Goal: Task Accomplishment & Management: Use online tool/utility

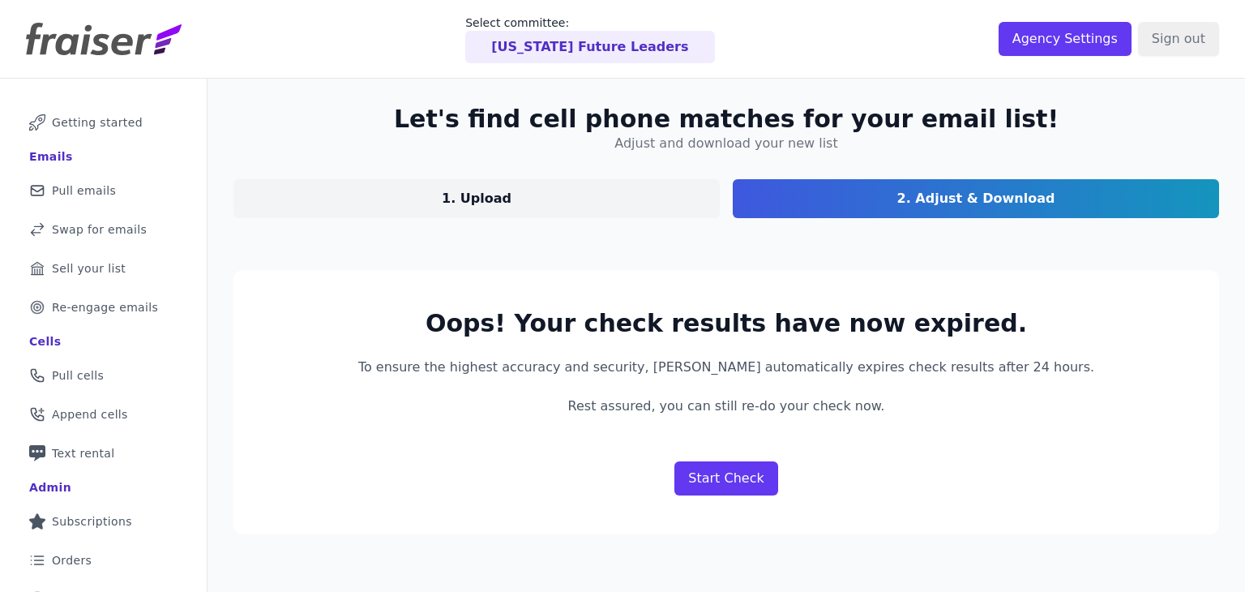
scroll to position [142, 0]
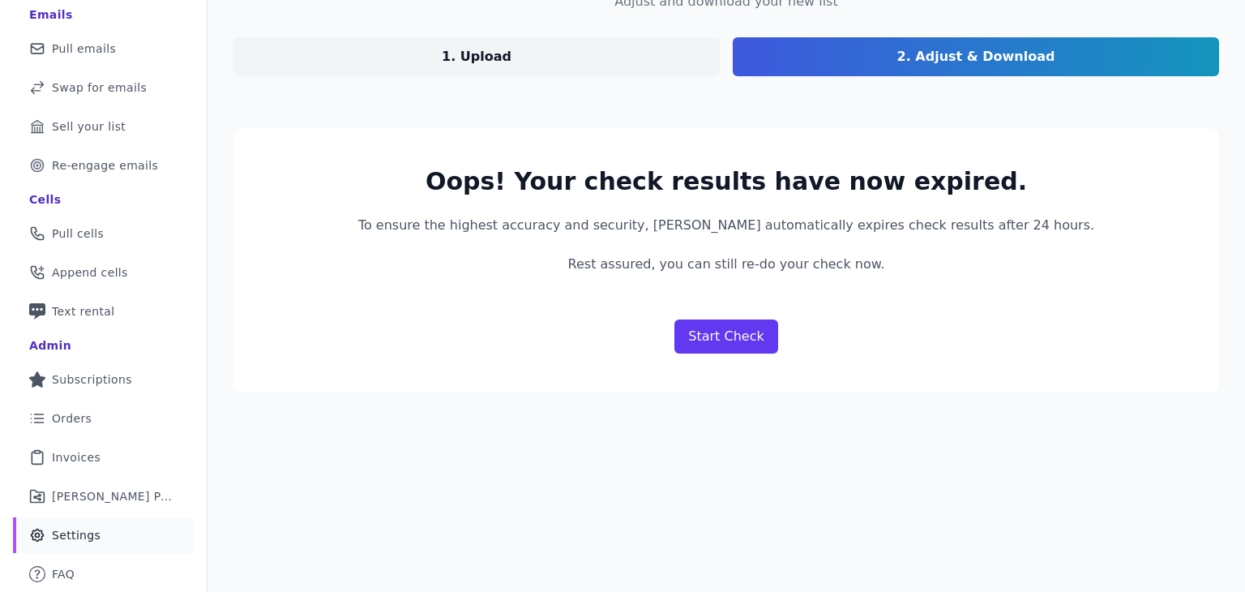
click at [98, 536] on link "Gear Icon Outline of a gear Settings" at bounding box center [103, 535] width 181 height 36
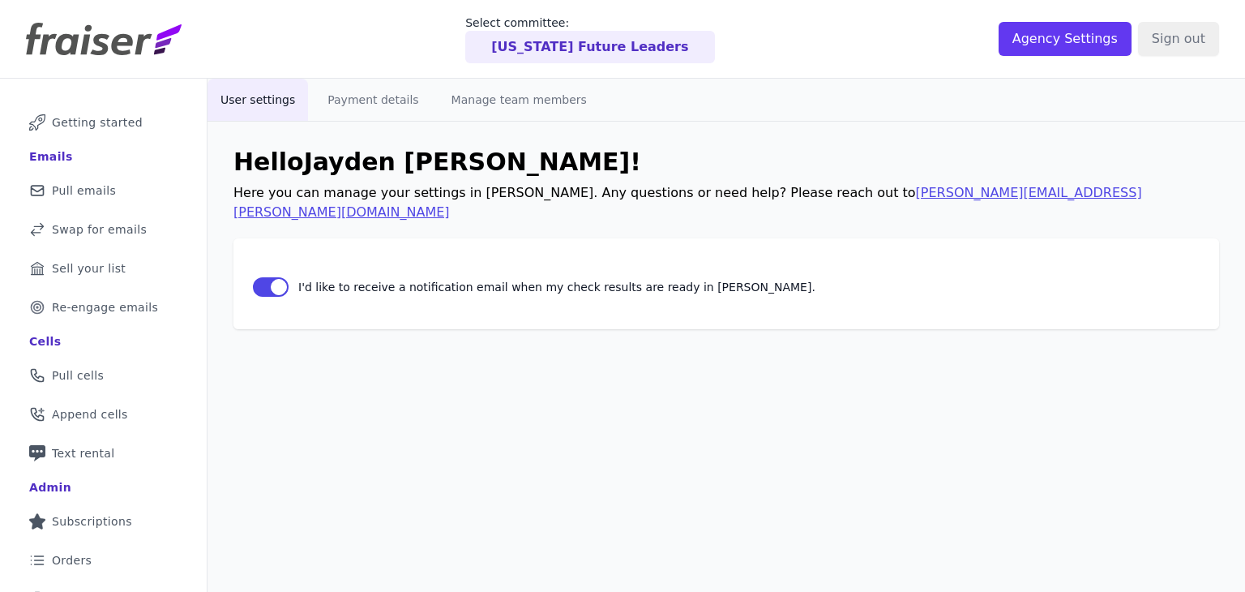
scroll to position [142, 0]
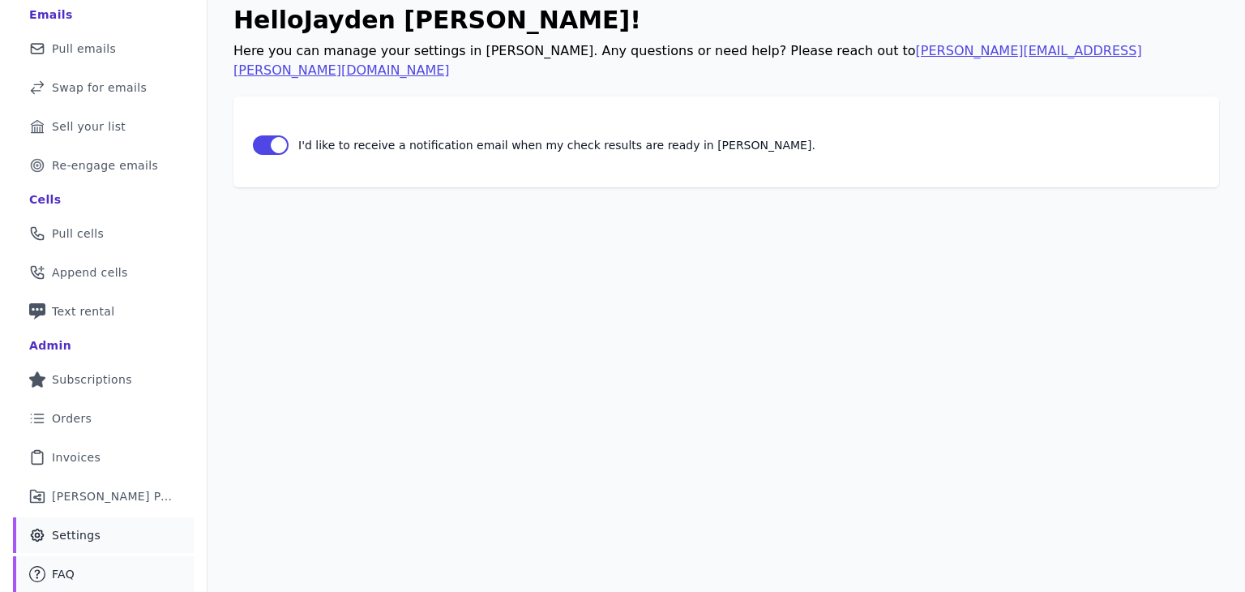
click at [96, 566] on link "Mail Icon Outline of a question FAQ" at bounding box center [103, 574] width 181 height 36
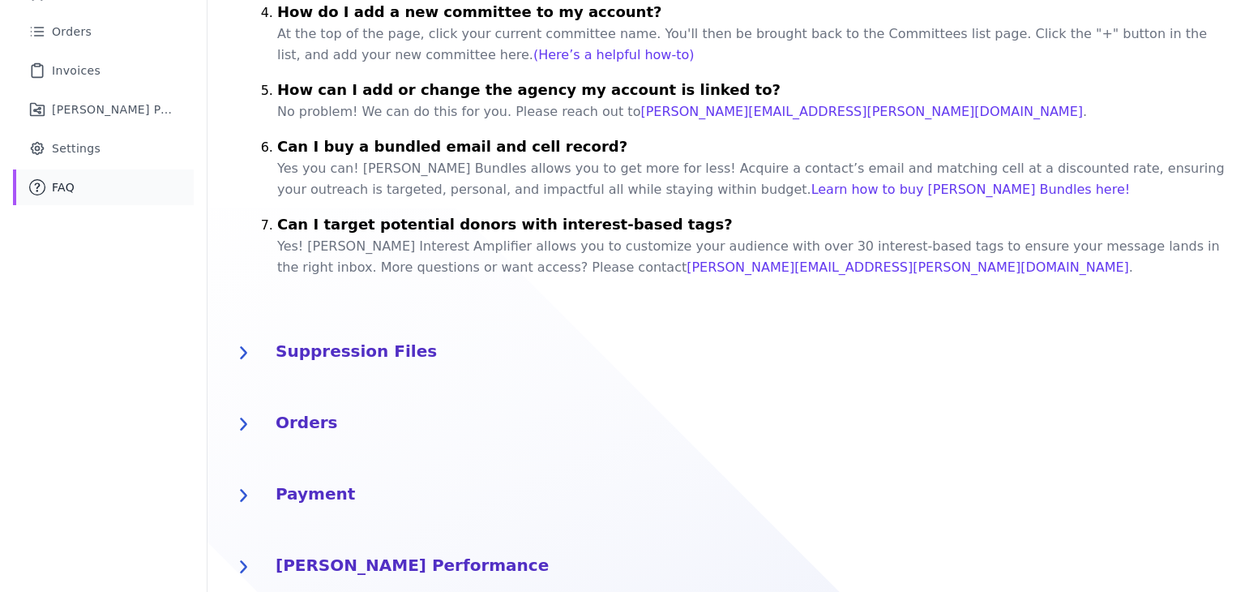
scroll to position [545, 0]
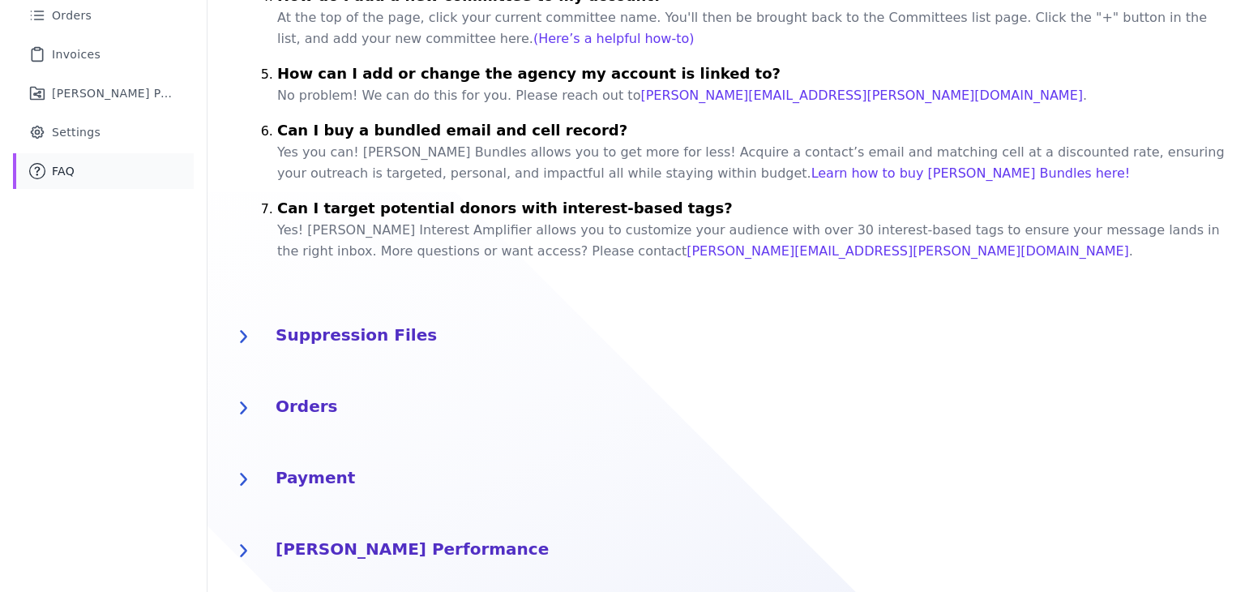
click at [254, 392] on div at bounding box center [243, 407] width 32 height 32
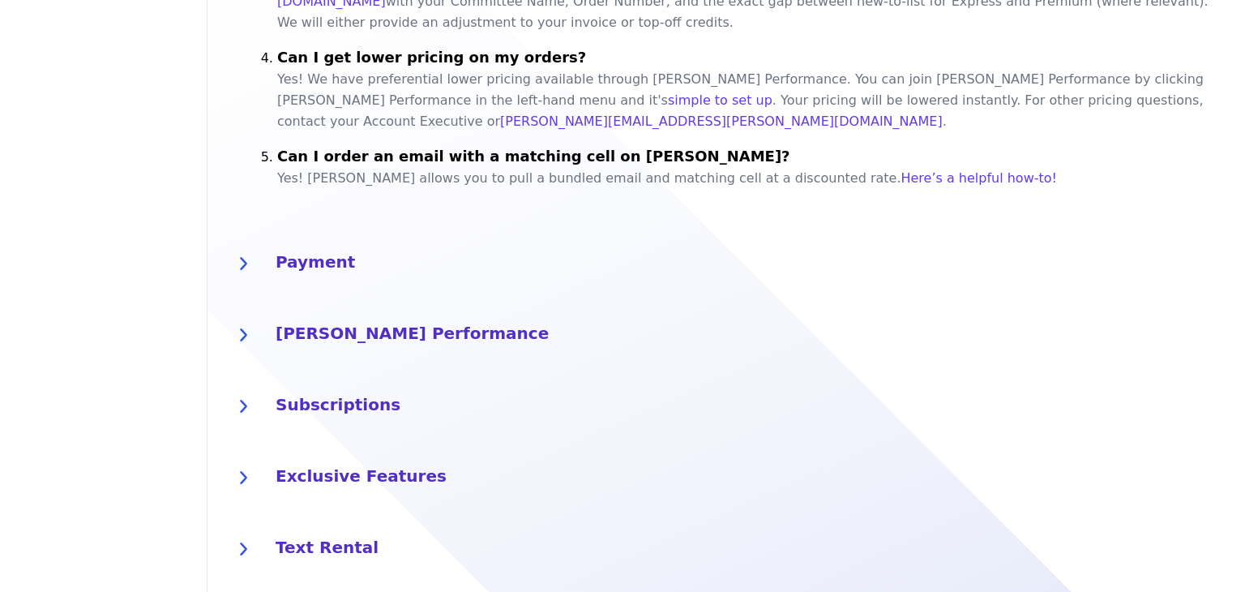
scroll to position [1257, 0]
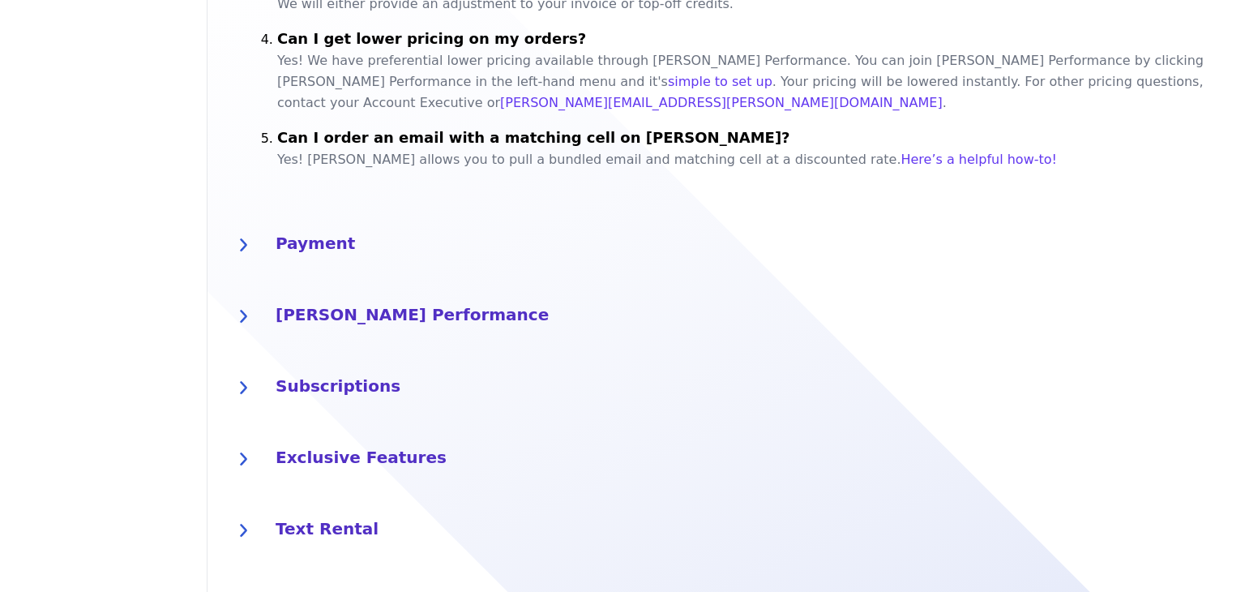
click at [249, 585] on div at bounding box center [243, 601] width 32 height 32
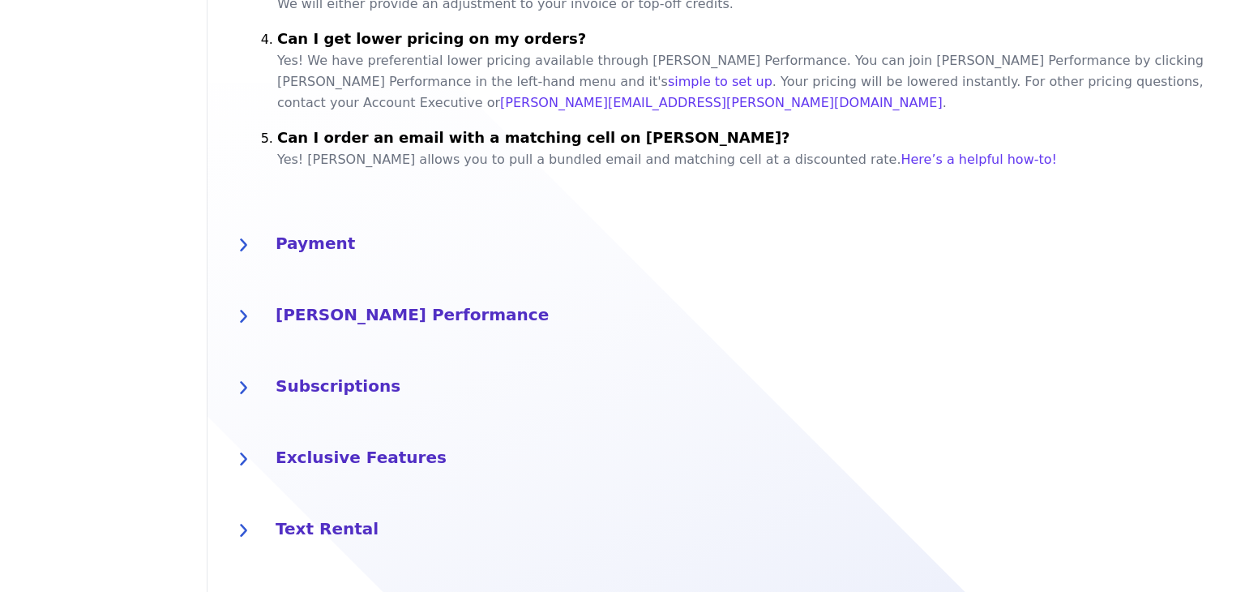
scroll to position [1361, 0]
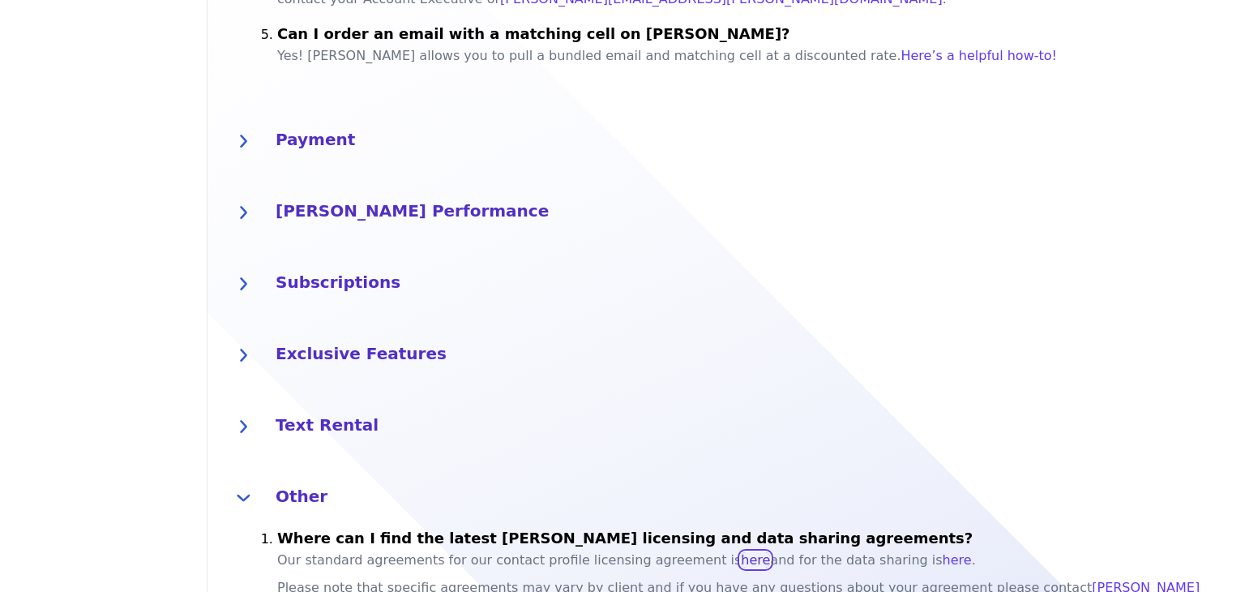
click at [741, 552] on link "here" at bounding box center [755, 559] width 29 height 15
click at [942, 552] on link "here" at bounding box center [956, 559] width 29 height 15
click at [653, 196] on h4 "[PERSON_NAME] Performance" at bounding box center [751, 209] width 950 height 26
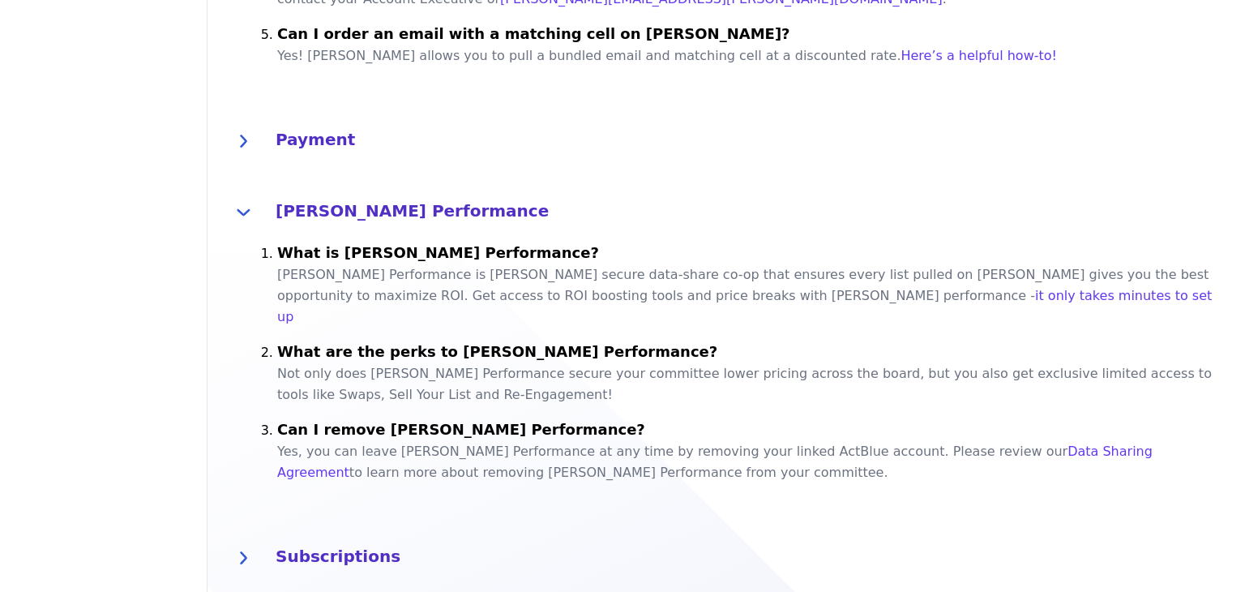
click at [554, 196] on div "[PERSON_NAME] Performance" at bounding box center [751, 212] width 950 height 32
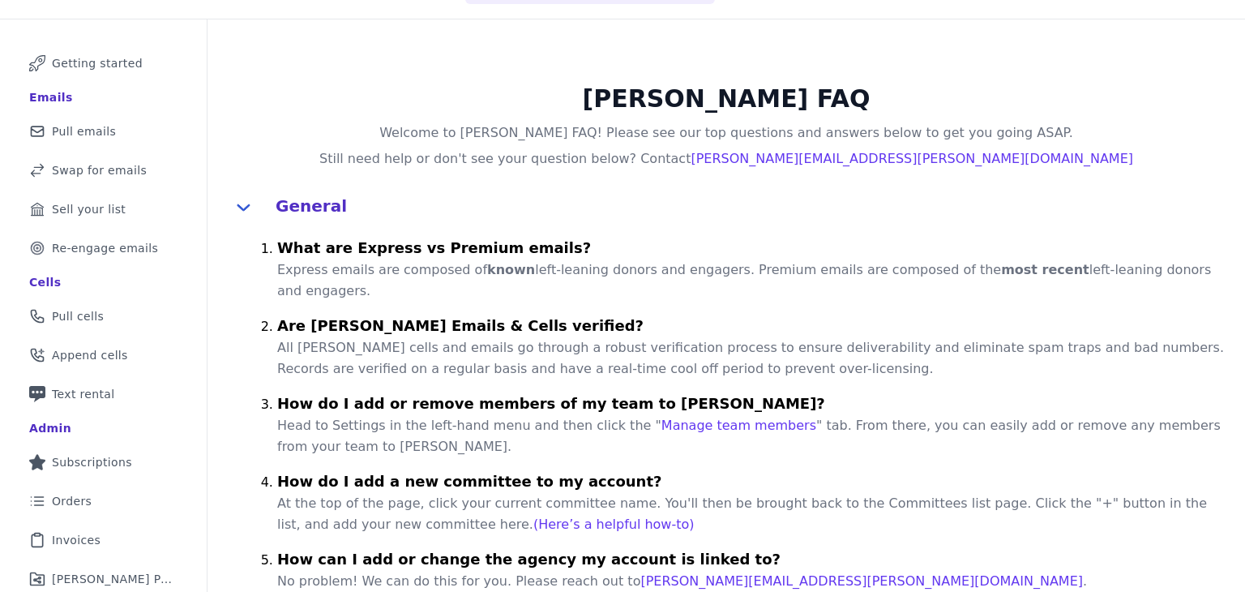
scroll to position [0, 0]
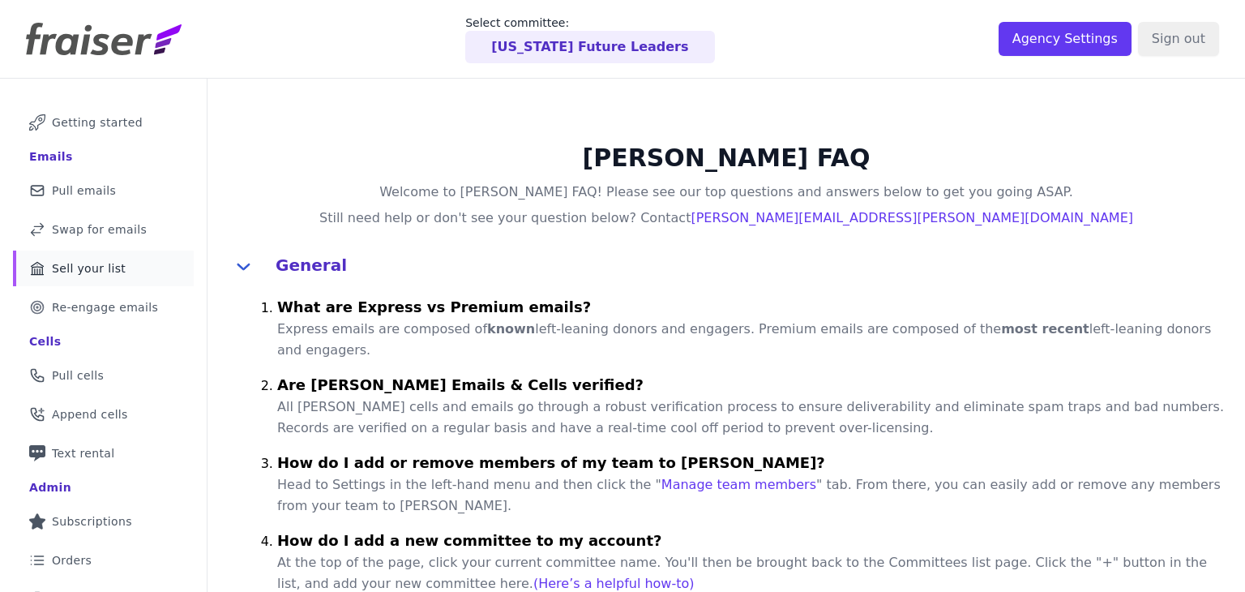
click at [126, 276] on link "Bank Icon Outline of a bank Sell your list" at bounding box center [103, 268] width 181 height 36
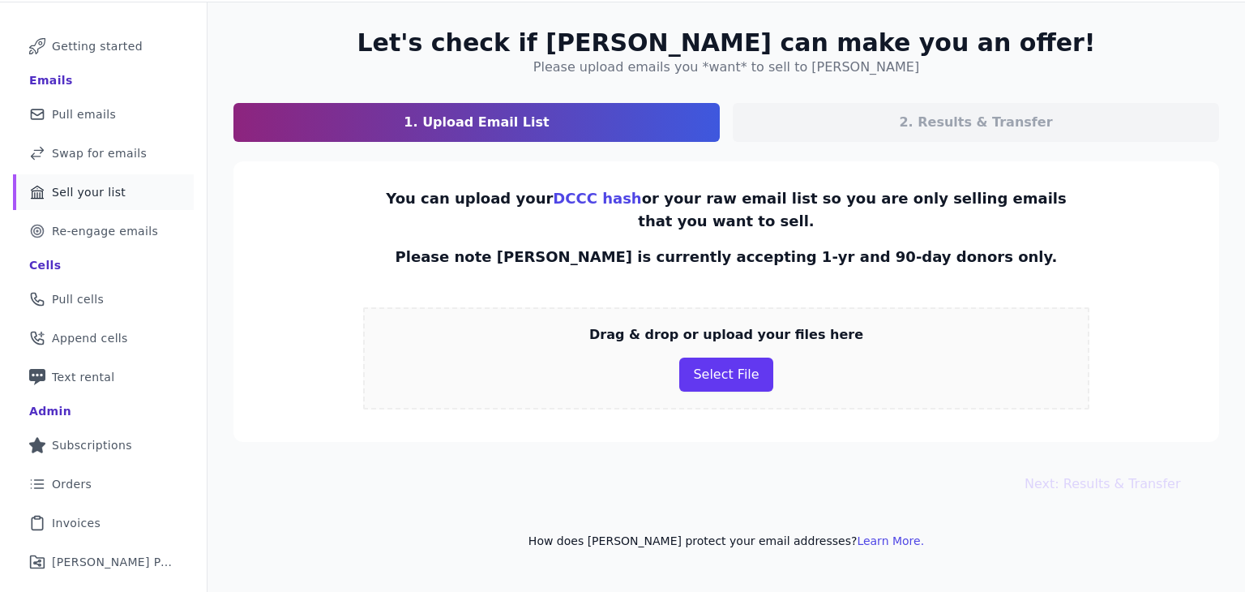
scroll to position [77, 0]
click at [687, 377] on button "Select File" at bounding box center [725, 374] width 93 height 34
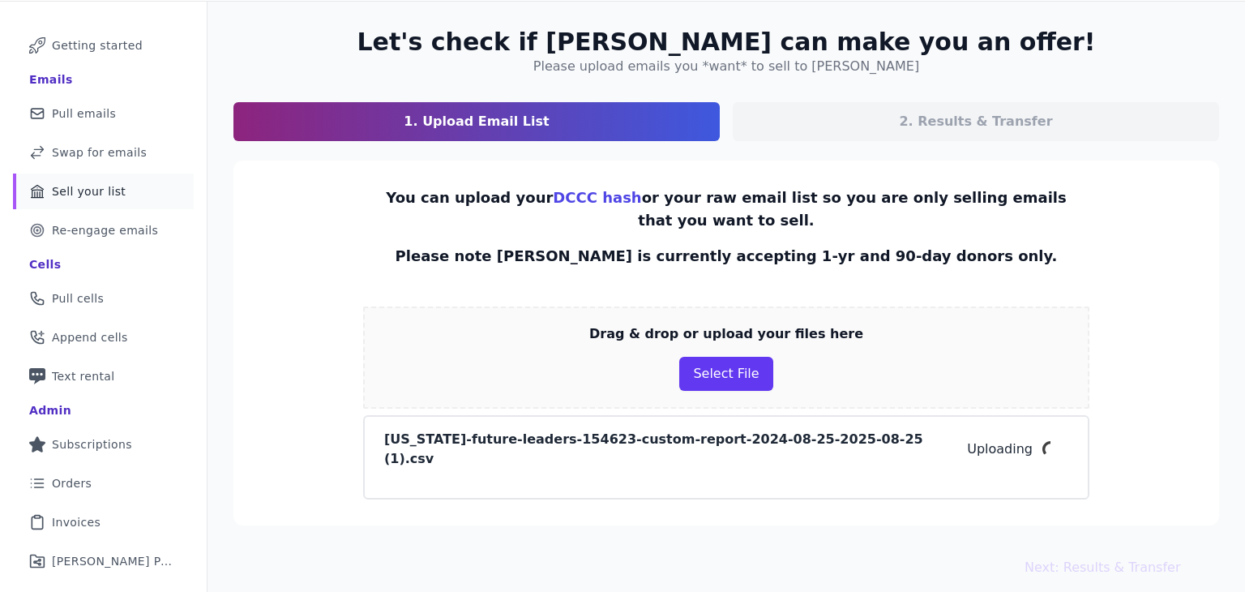
click at [239, 82] on section "Let's check if Fraiser can make you an offer! Please upload emails you *want* t…" at bounding box center [725, 84] width 985 height 113
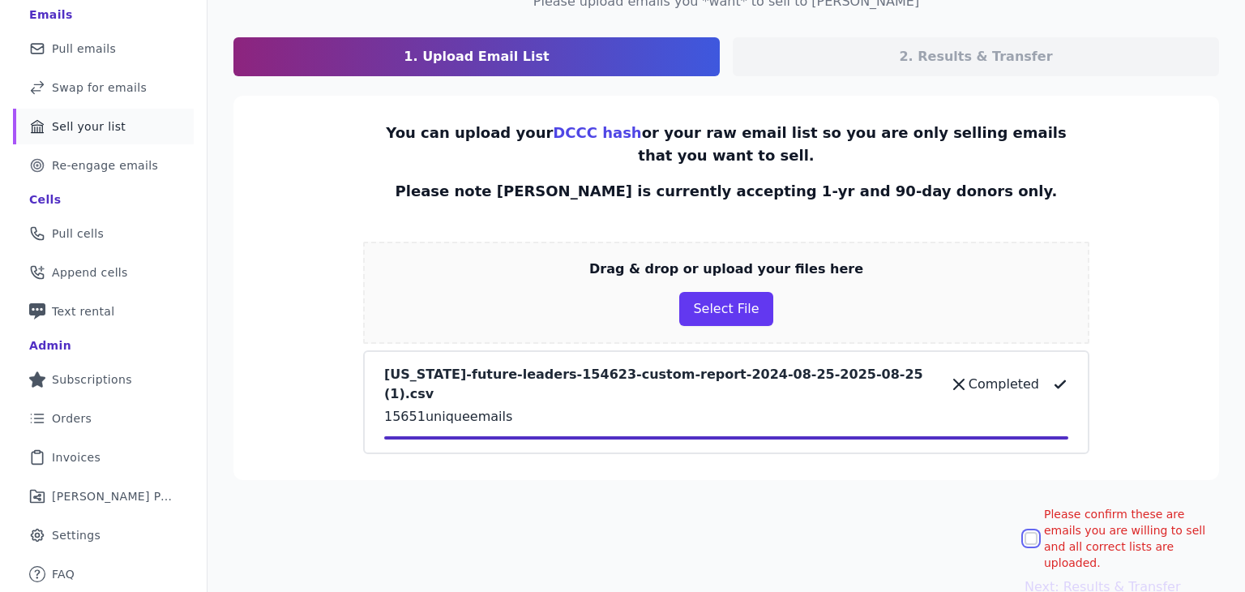
click at [1024, 532] on input "Please confirm these are emails you are willing to sell and all correct lists a…" at bounding box center [1030, 538] width 13 height 13
checkbox input "true"
drag, startPoint x: 1028, startPoint y: 541, endPoint x: 1011, endPoint y: 543, distance: 16.3
click at [1024, 577] on button "Next: Results & Transfer" at bounding box center [1102, 586] width 156 height 19
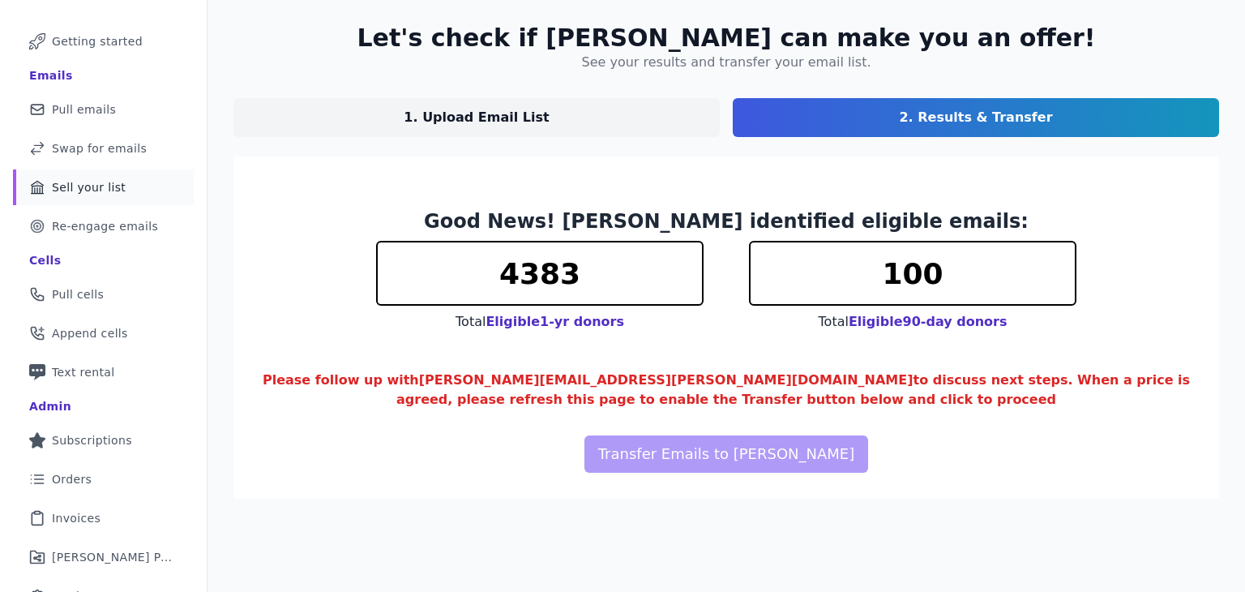
scroll to position [142, 0]
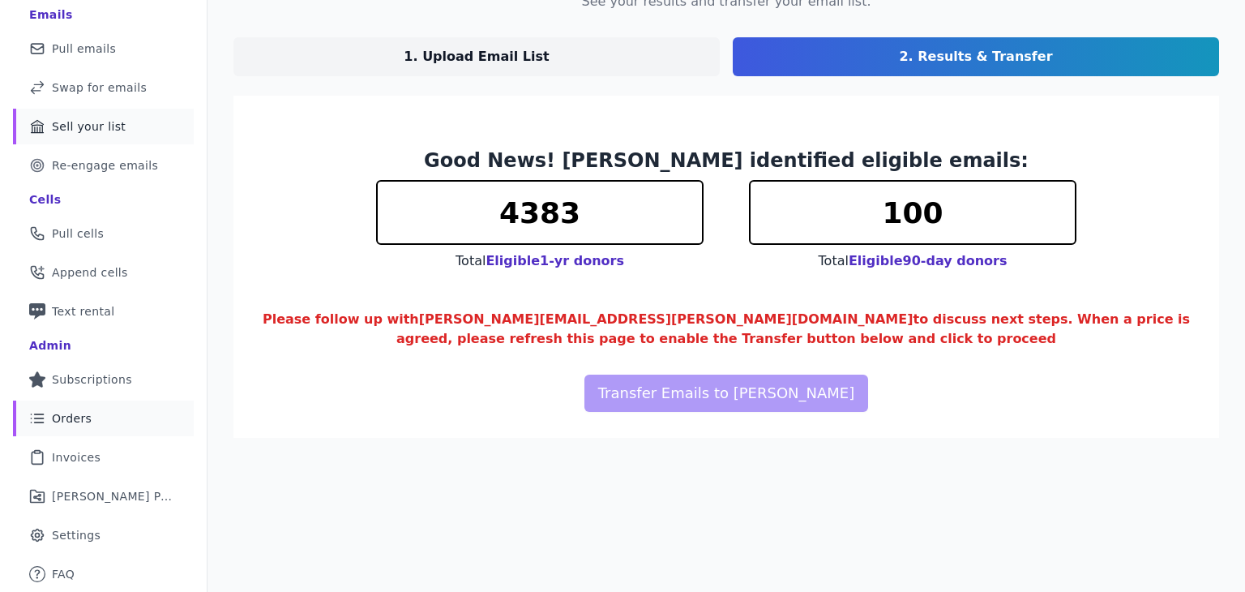
click at [101, 419] on link "List Icon Outline of bulleted list Orders" at bounding box center [103, 418] width 181 height 36
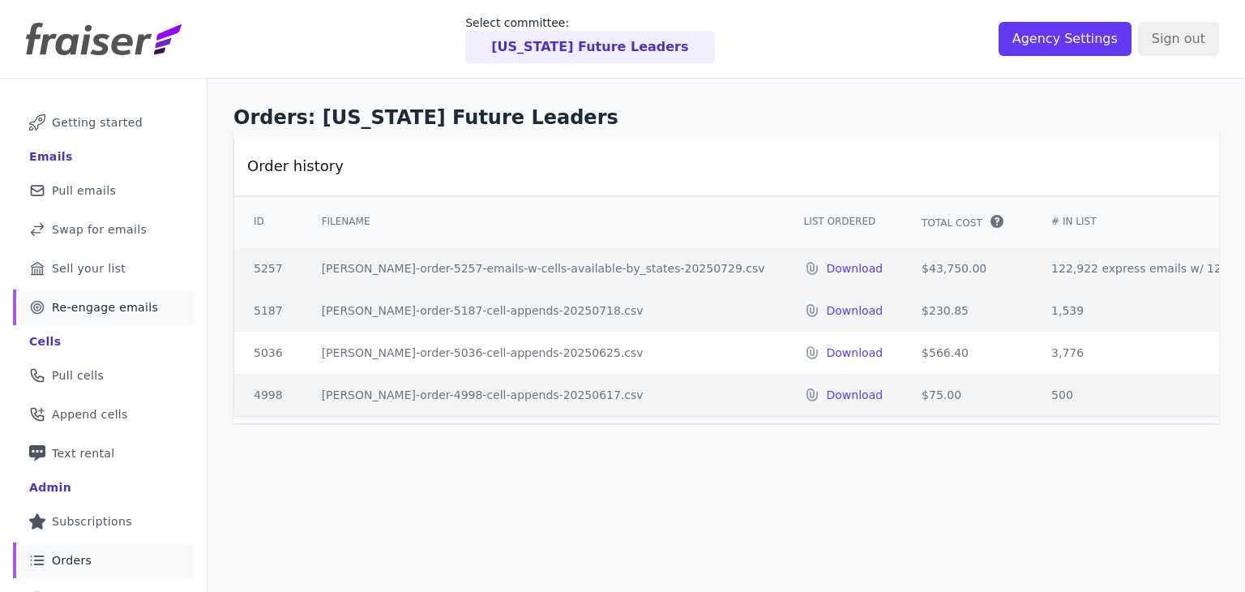
scroll to position [142, 0]
